Goal: Information Seeking & Learning: Learn about a topic

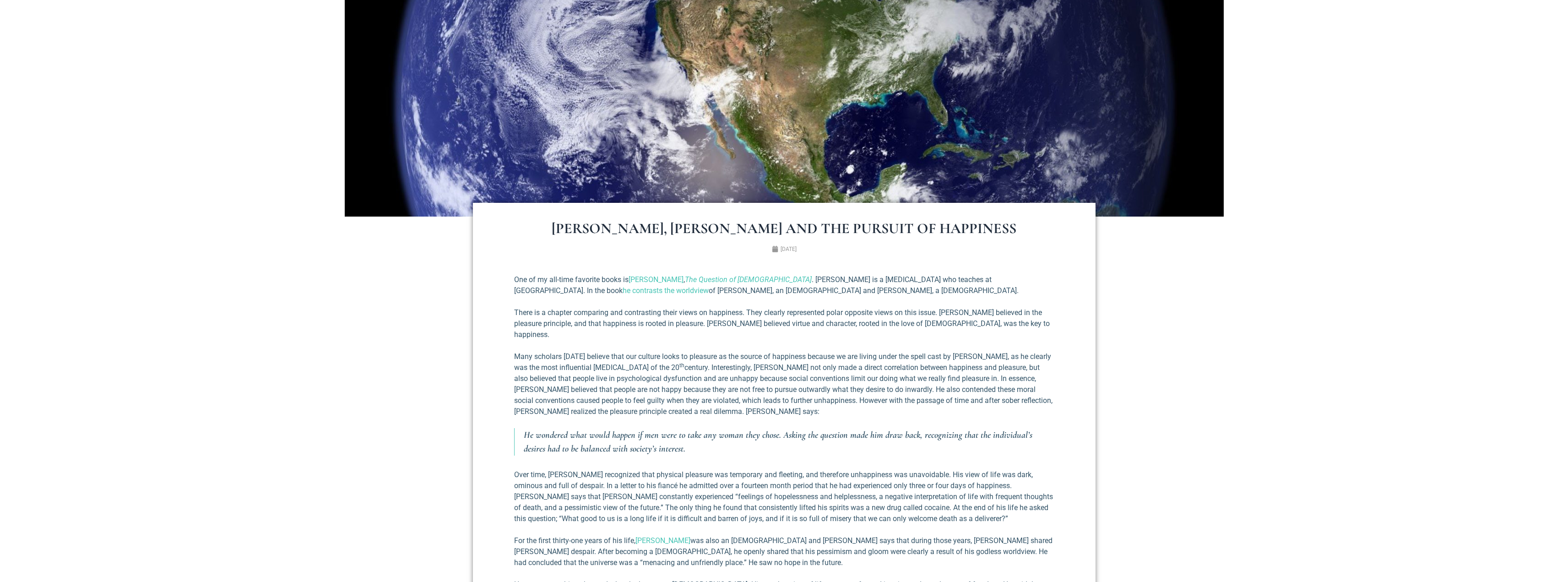
scroll to position [183, 0]
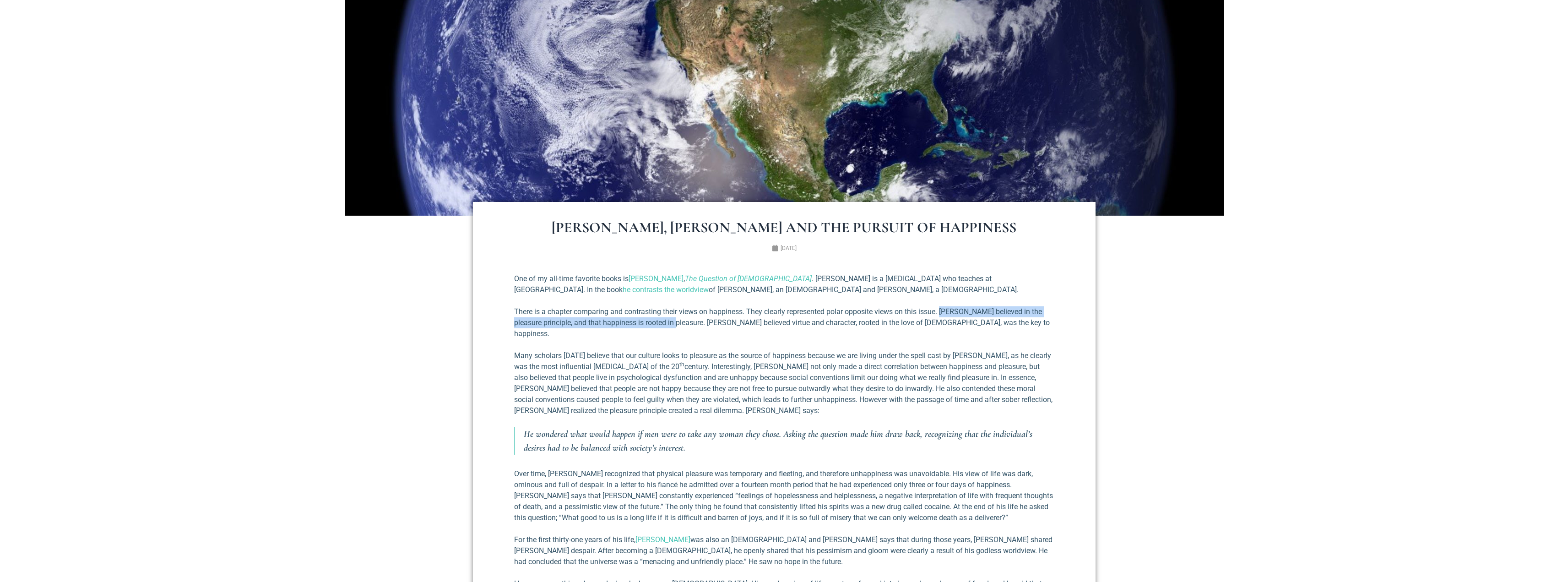
drag, startPoint x: 943, startPoint y: 311, endPoint x: 675, endPoint y: 325, distance: 268.4
click at [675, 325] on p "There is a chapter comparing and contrasting their views on happiness. They cle…" at bounding box center [784, 323] width 540 height 33
copy p "[PERSON_NAME] believed in the pleasure principle, and that happiness is rooted …"
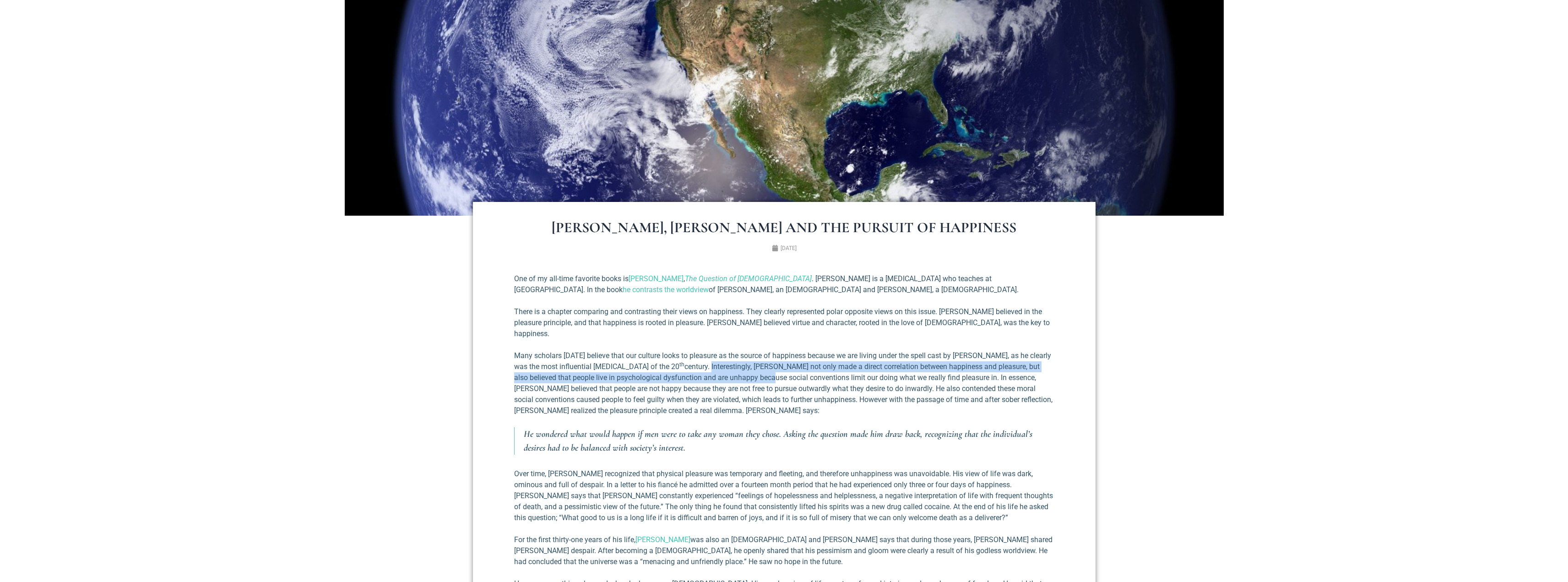
drag, startPoint x: 668, startPoint y: 355, endPoint x: 718, endPoint y: 362, distance: 50.5
click at [718, 362] on p "Many scholars [DATE] believe that our culture looks to pleasure as the source o…" at bounding box center [784, 383] width 540 height 66
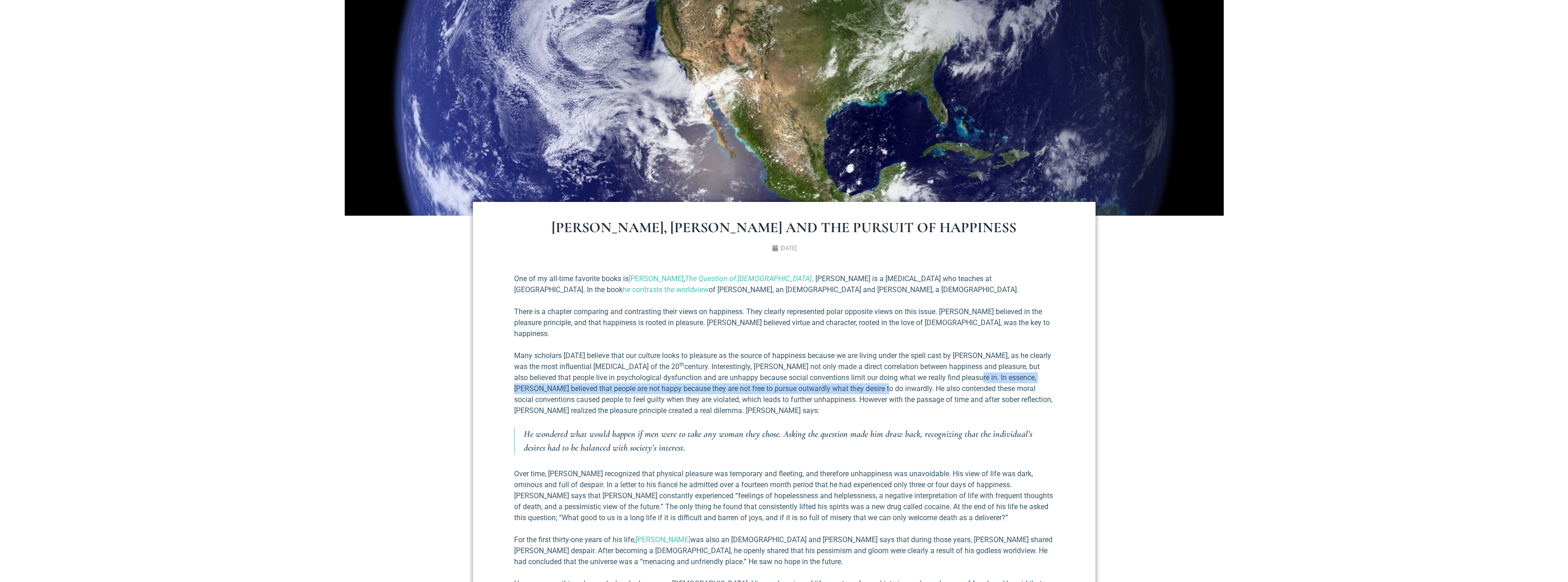
drag, startPoint x: 918, startPoint y: 363, endPoint x: 813, endPoint y: 379, distance: 106.2
click at [813, 379] on p "Many scholars [DATE] believe that our culture looks to pleasure as the source o…" at bounding box center [784, 383] width 540 height 66
copy p "In essence, [PERSON_NAME] believed that people are not happy because they are n…"
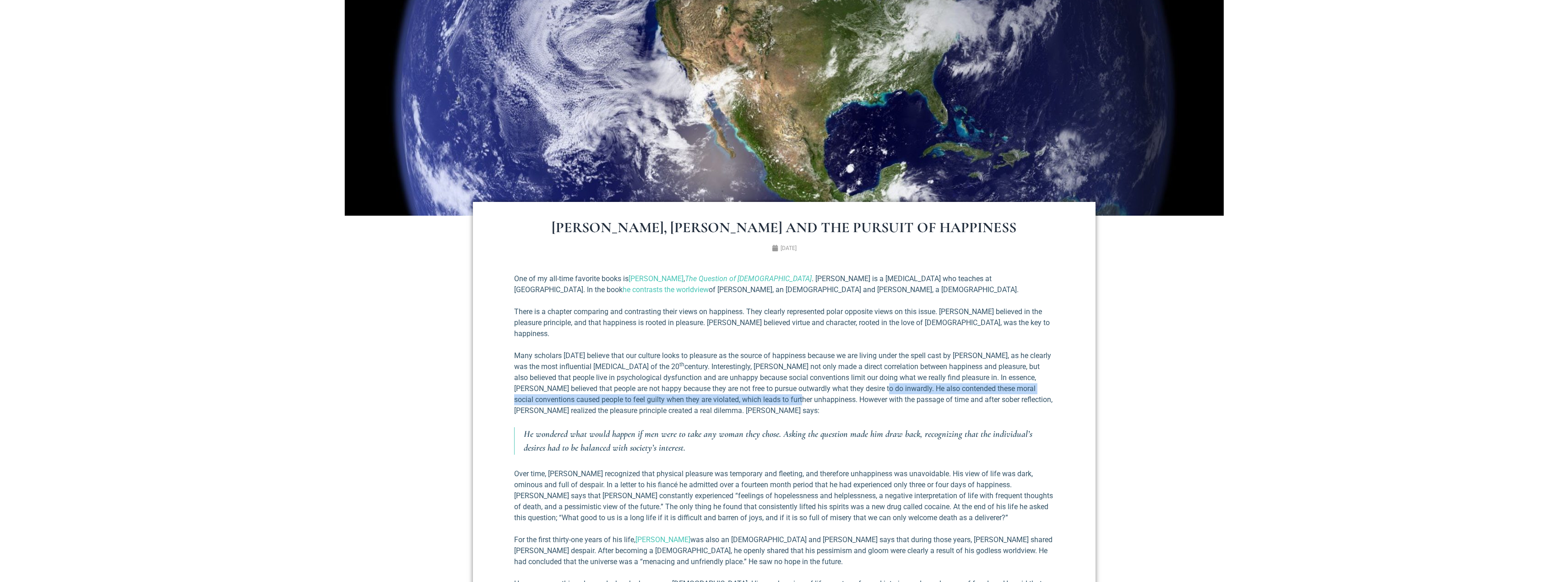
drag, startPoint x: 724, startPoint y: 391, endPoint x: 816, endPoint y: 382, distance: 92.4
click at [816, 382] on p "Many scholars [DATE] believe that our culture looks to pleasure as the source o…" at bounding box center [784, 383] width 540 height 66
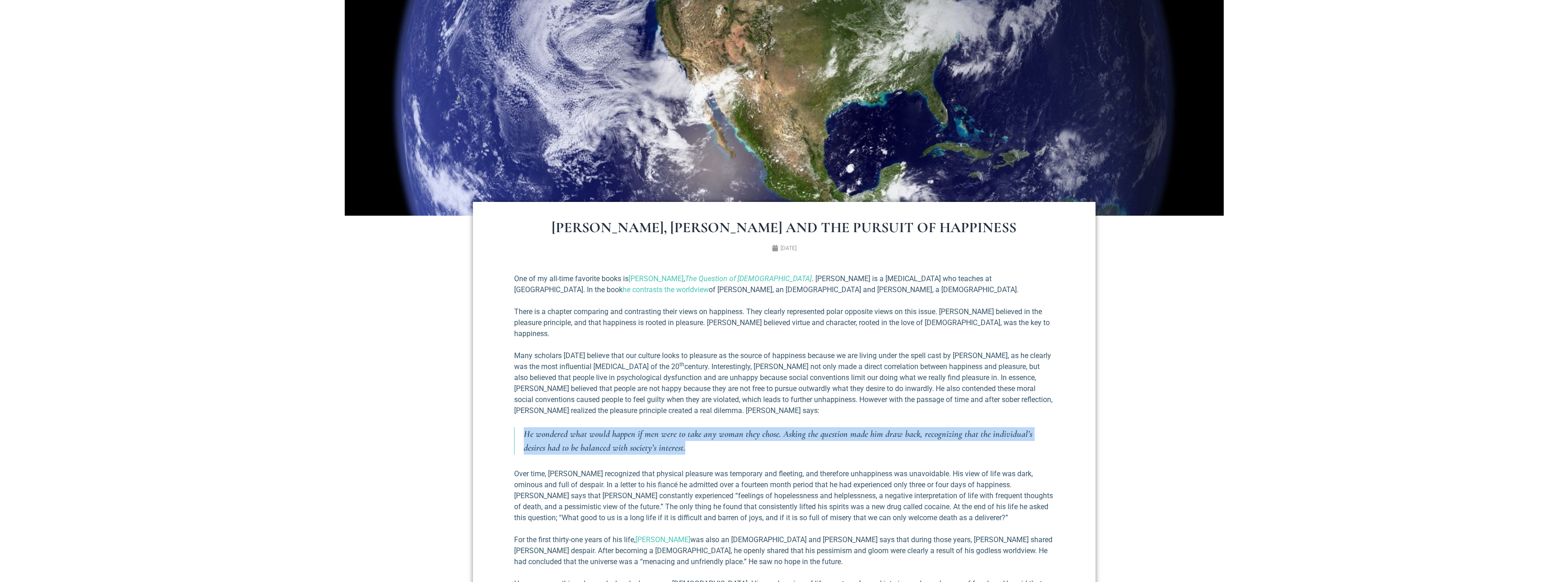
drag, startPoint x: 521, startPoint y: 422, endPoint x: 701, endPoint y: 436, distance: 180.5
click at [716, 436] on blockquote "He wondered what would happen if men were to take any woman they chose. Asking …" at bounding box center [784, 441] width 540 height 27
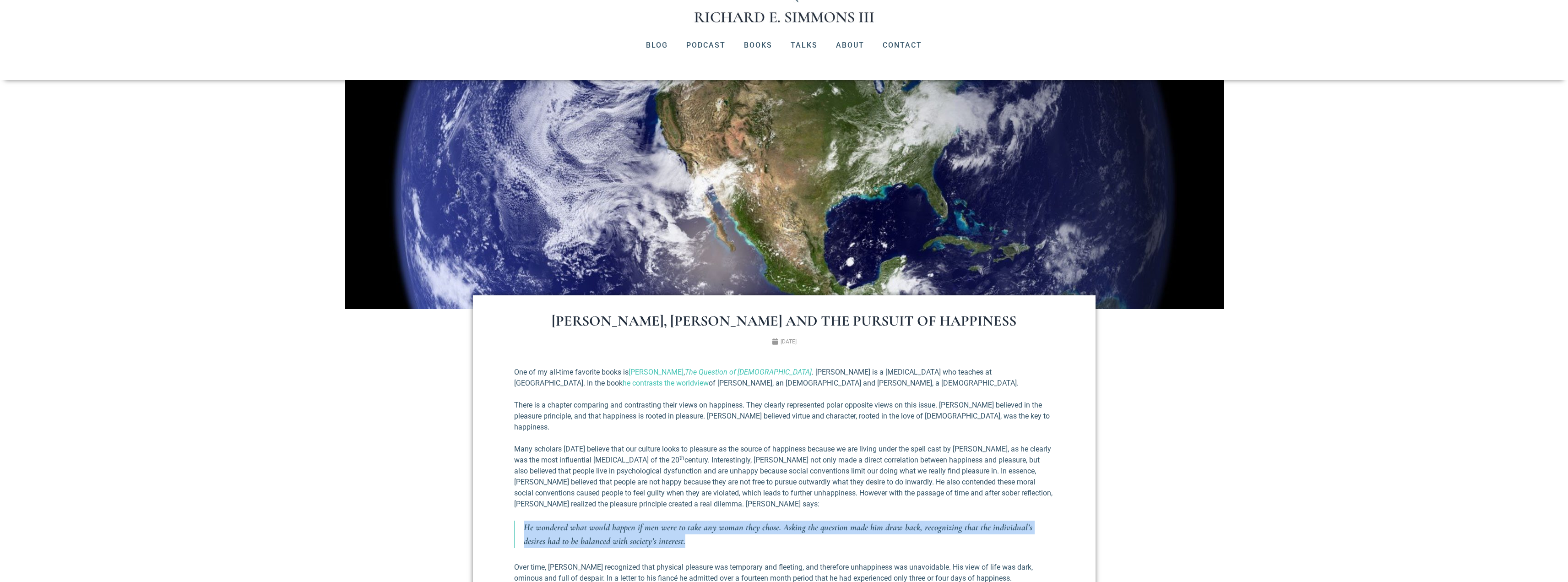
scroll to position [46, 0]
